Goal: Transaction & Acquisition: Purchase product/service

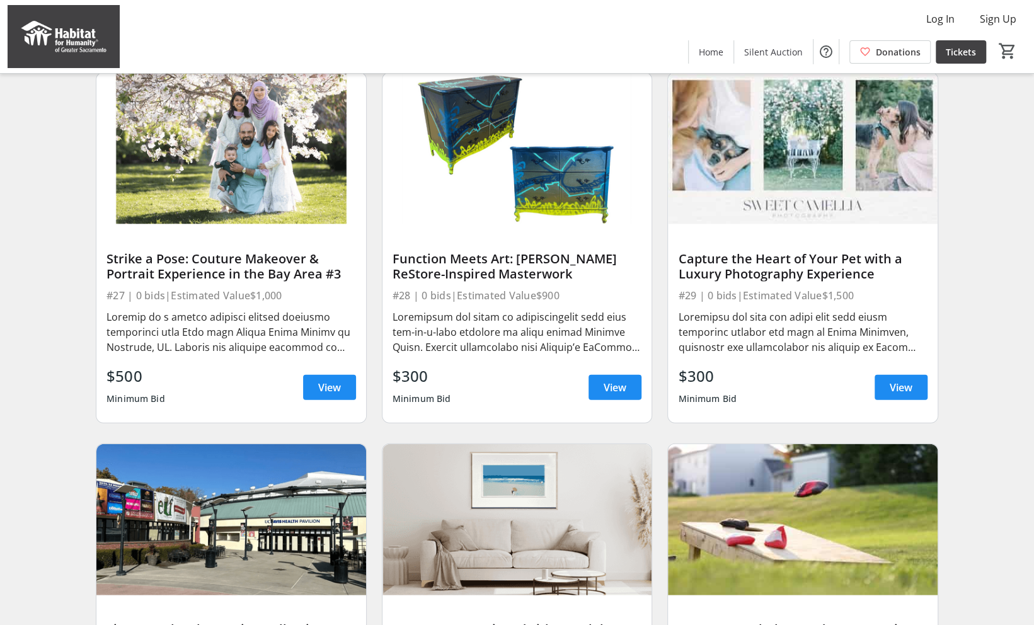
scroll to position [1595, 0]
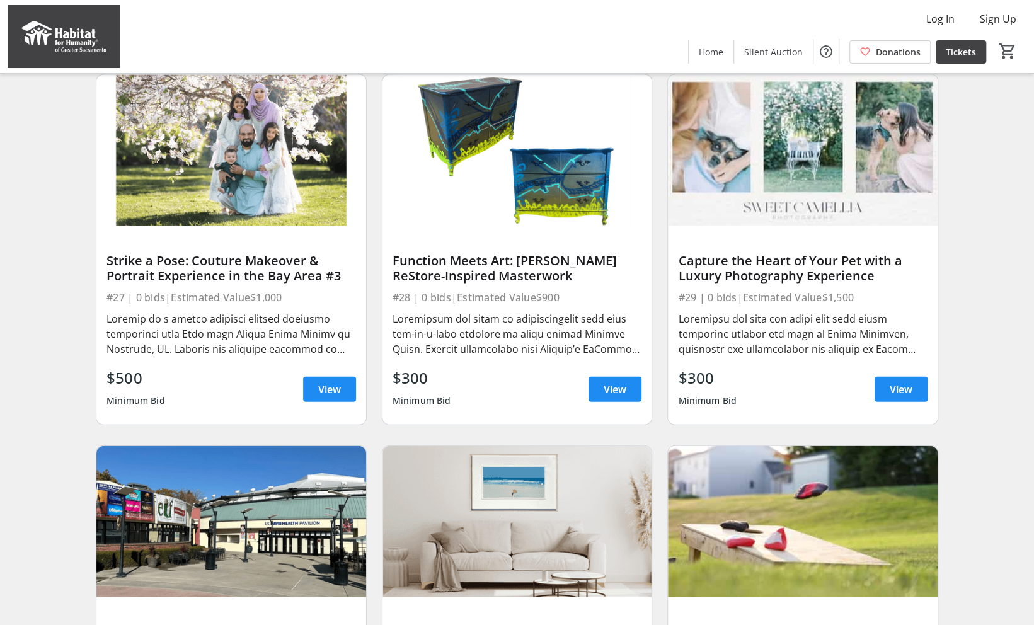
click at [850, 345] on div at bounding box center [802, 333] width 249 height 45
click at [910, 397] on span "View" at bounding box center [901, 389] width 23 height 15
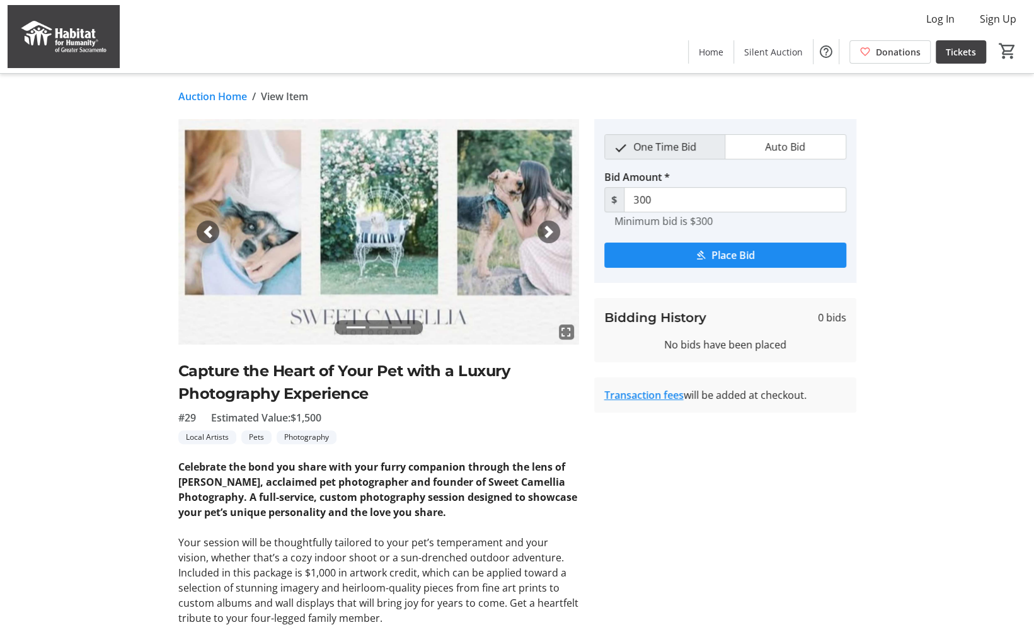
click at [554, 236] on span "button" at bounding box center [548, 232] width 13 height 13
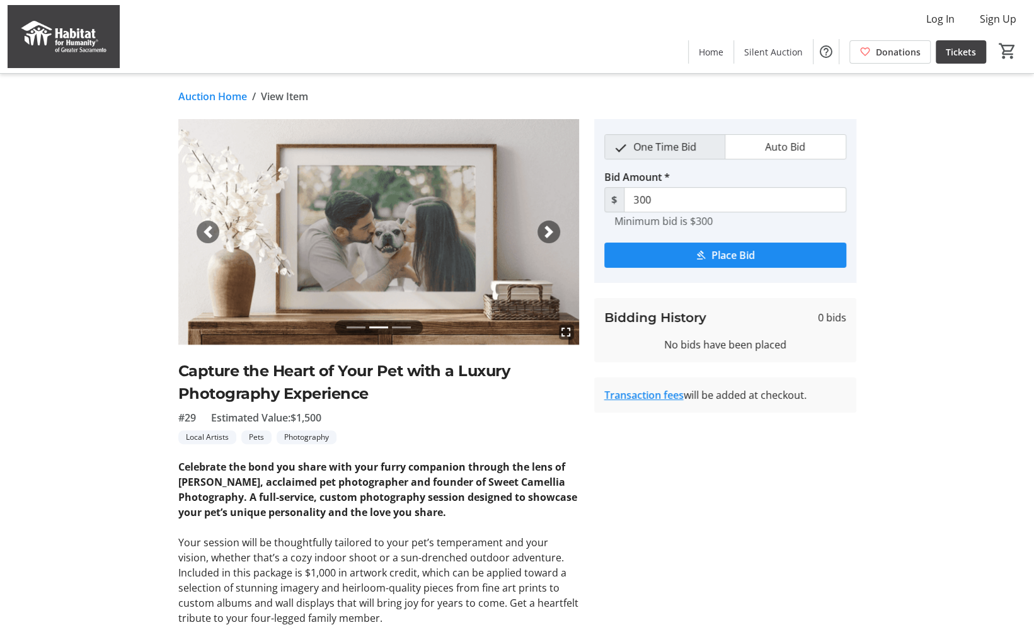
click at [546, 241] on div "Next" at bounding box center [548, 232] width 23 height 23
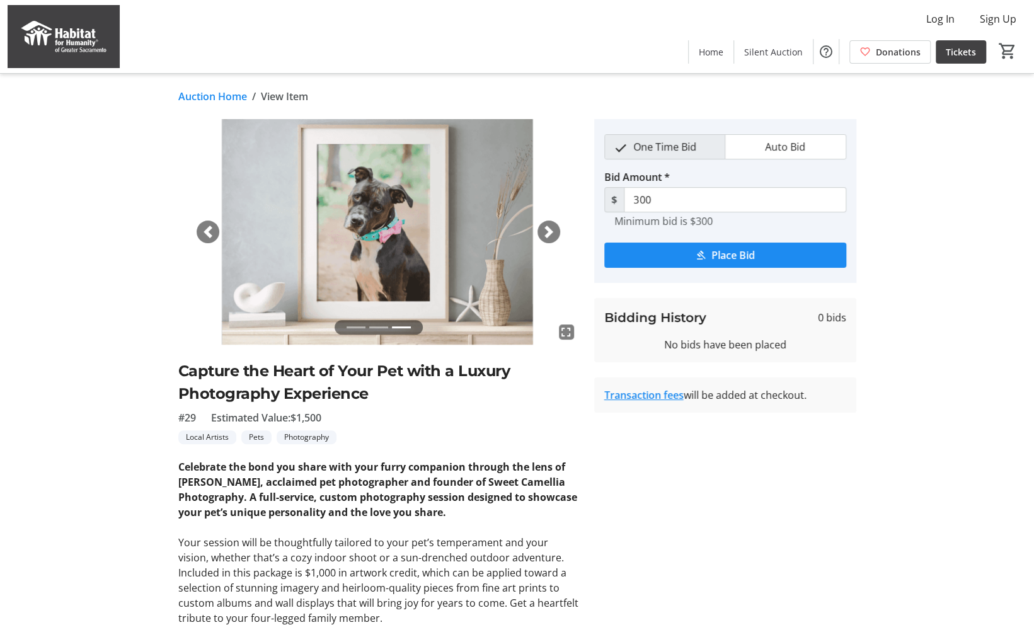
click at [546, 242] on div "Next" at bounding box center [548, 232] width 23 height 23
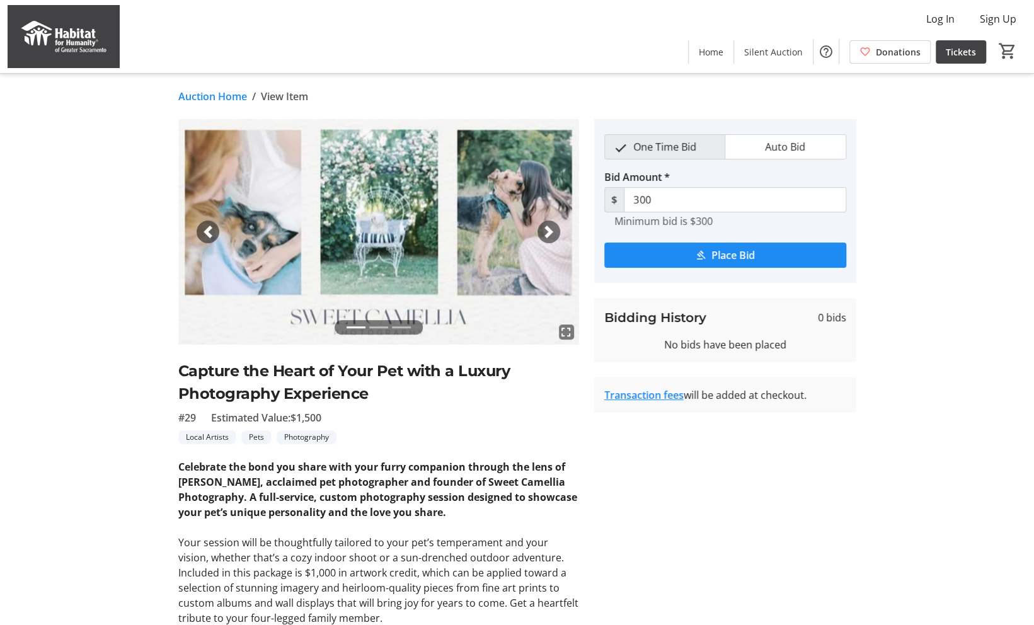
click at [549, 227] on span "button" at bounding box center [548, 232] width 13 height 13
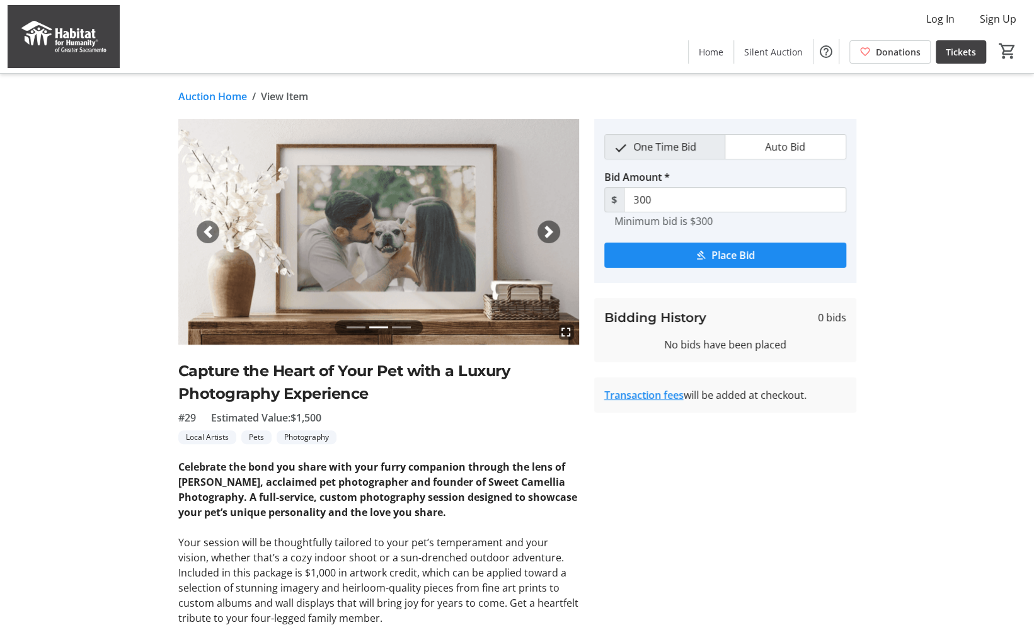
click at [546, 231] on span "button" at bounding box center [548, 232] width 13 height 13
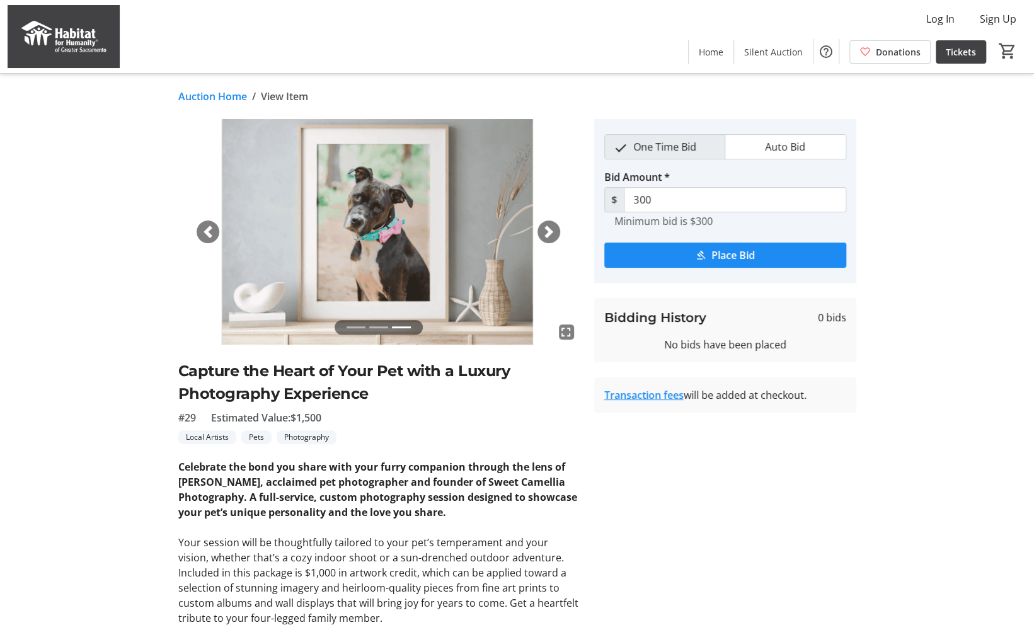
click at [546, 231] on span "button" at bounding box center [548, 232] width 13 height 13
